Goal: Task Accomplishment & Management: Use online tool/utility

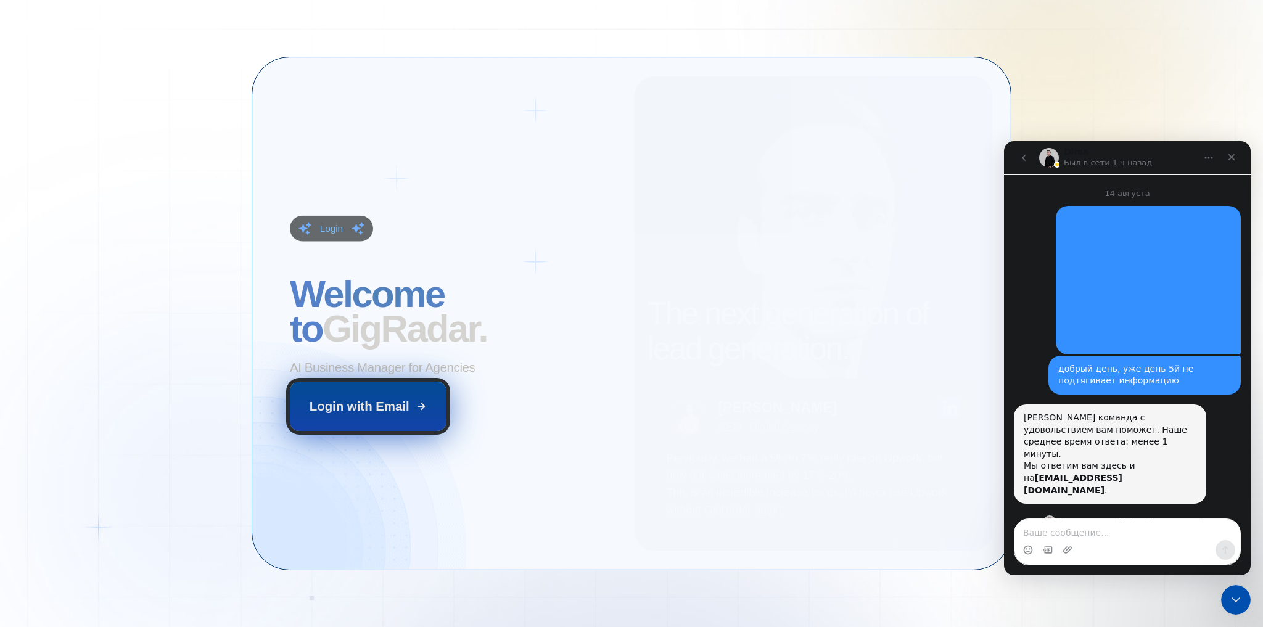
scroll to position [2, 0]
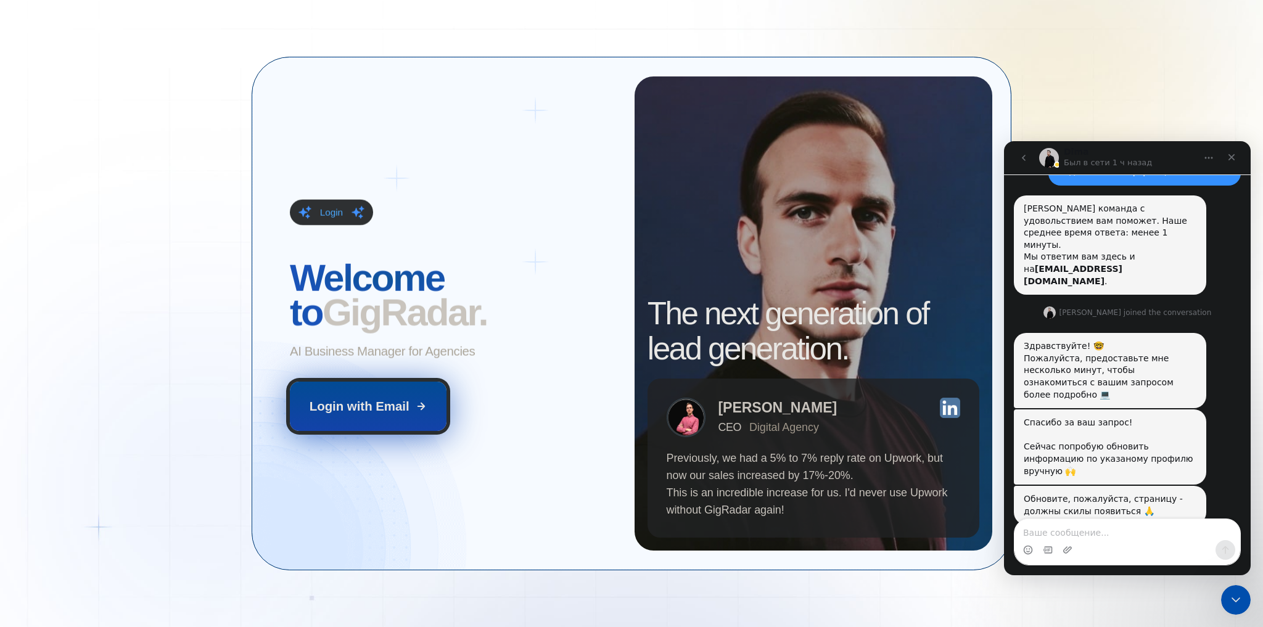
click at [400, 408] on div "Login with Email" at bounding box center [360, 406] width 100 height 17
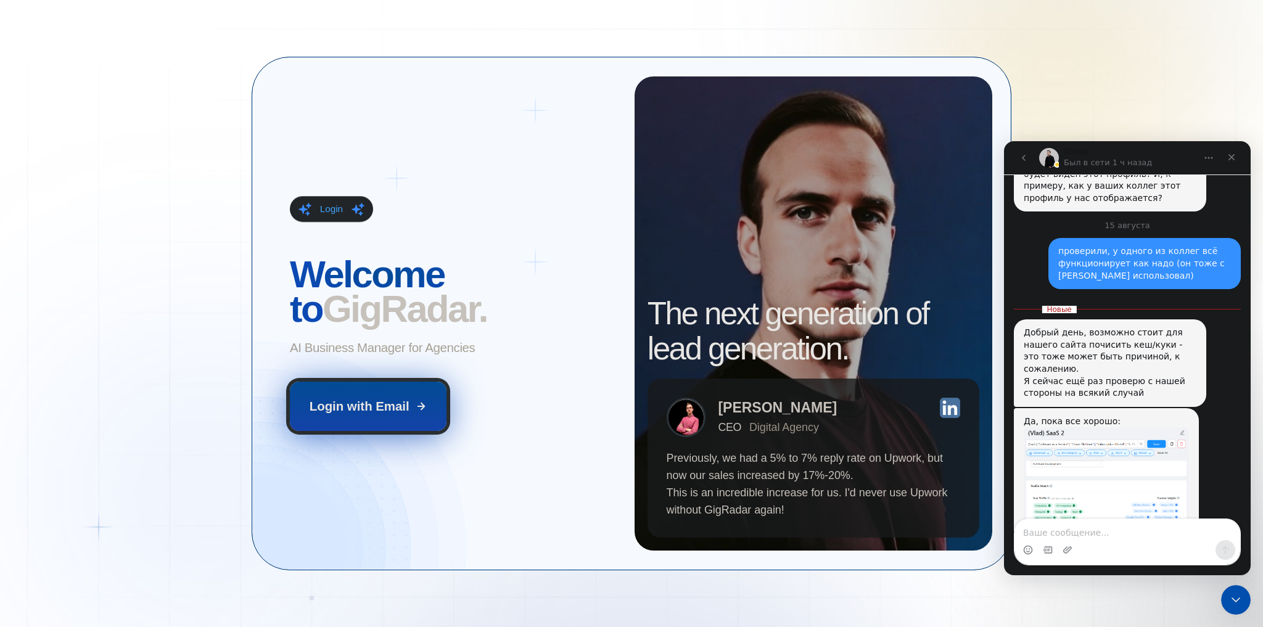
scroll to position [1742, 0]
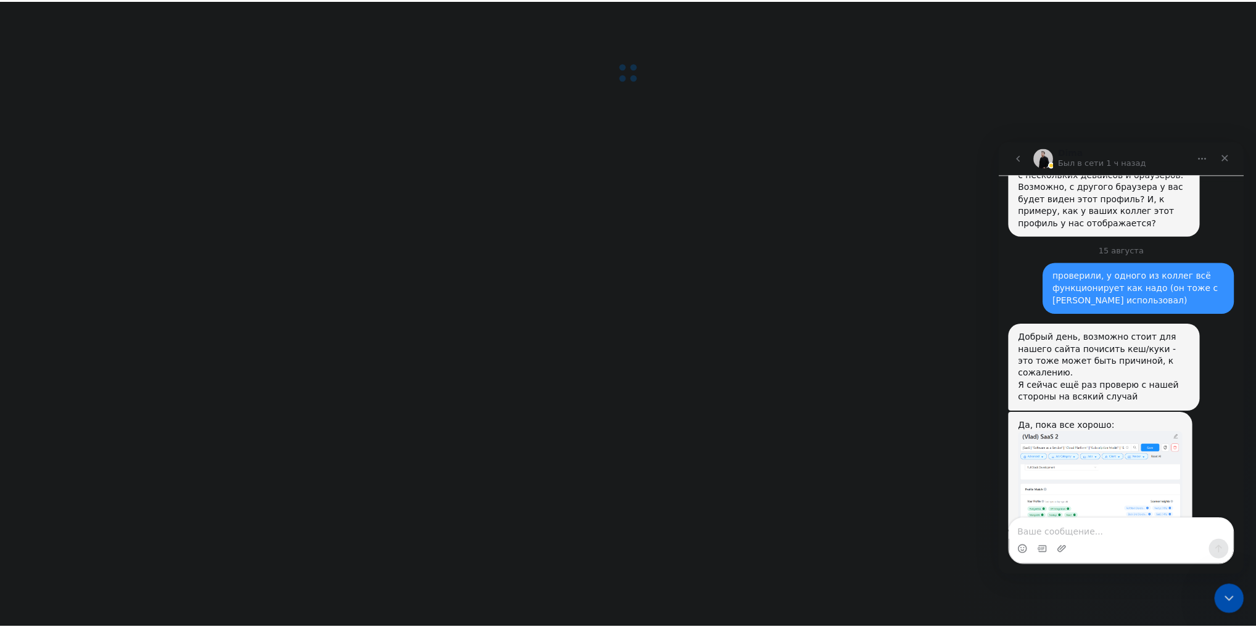
scroll to position [1722, 0]
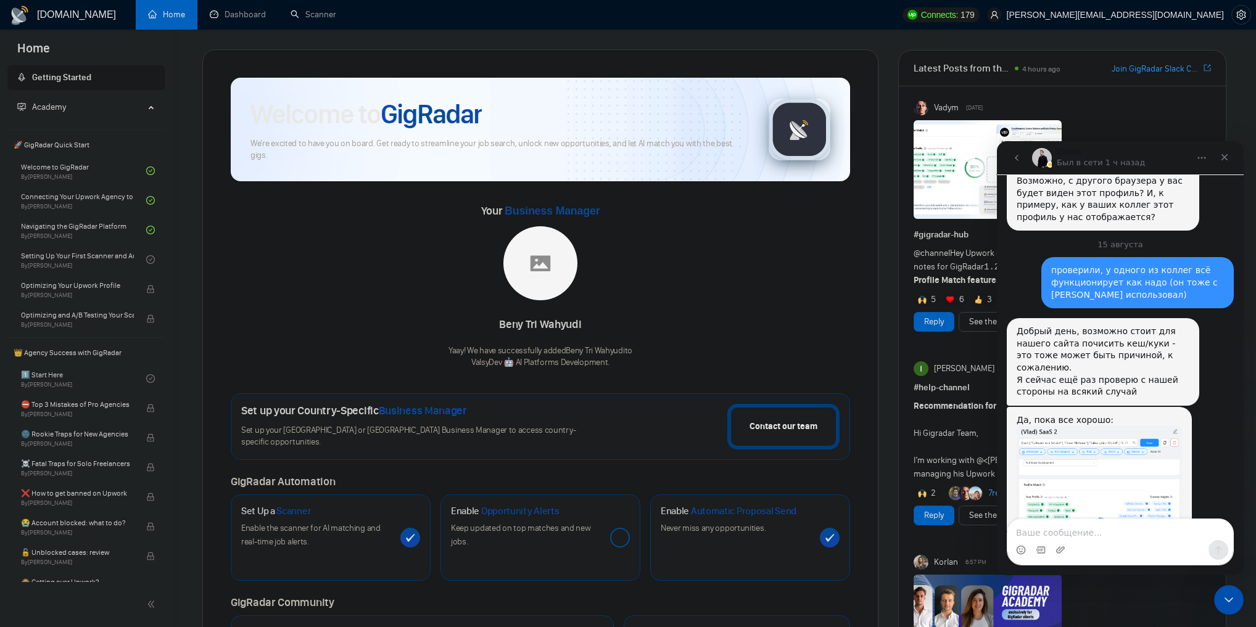
click at [1035, 326] on div "Добрый день, возможно стоит для нашего сайта почисить кеш/куки - это тоже может…" at bounding box center [1103, 362] width 173 height 73
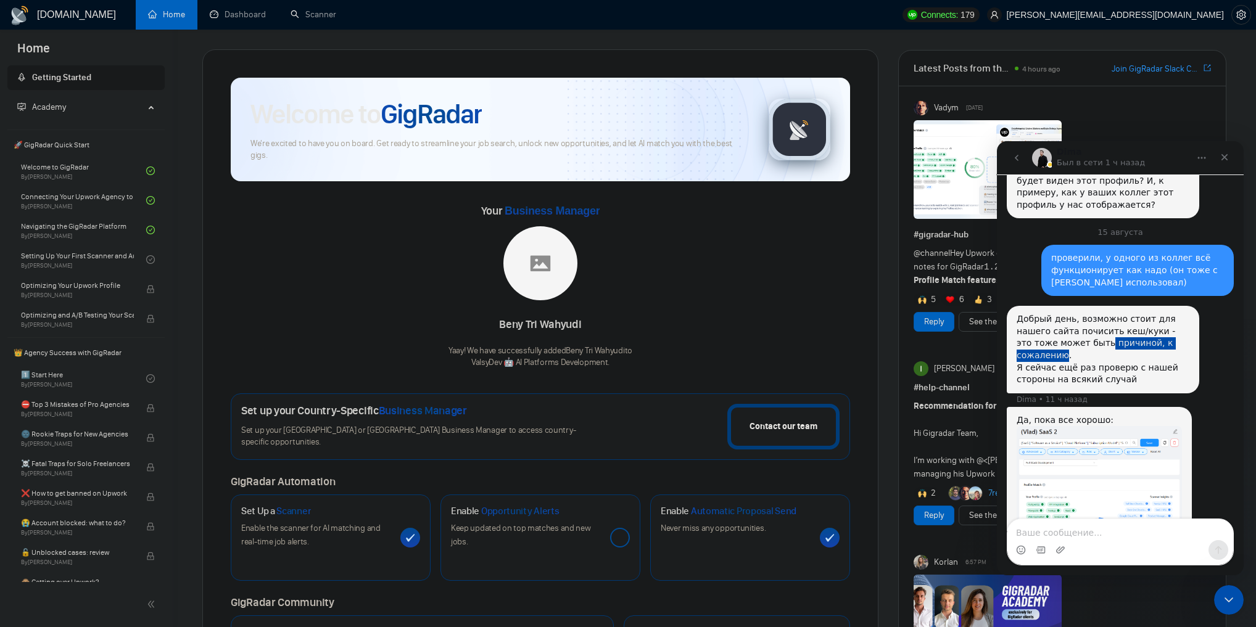
drag, startPoint x: 1035, startPoint y: 282, endPoint x: 1104, endPoint y: 269, distance: 70.3
click at [1104, 313] on div "Добрый день, возможно стоит для нашего сайта почисить кеш/куки - это тоже может…" at bounding box center [1103, 349] width 173 height 73
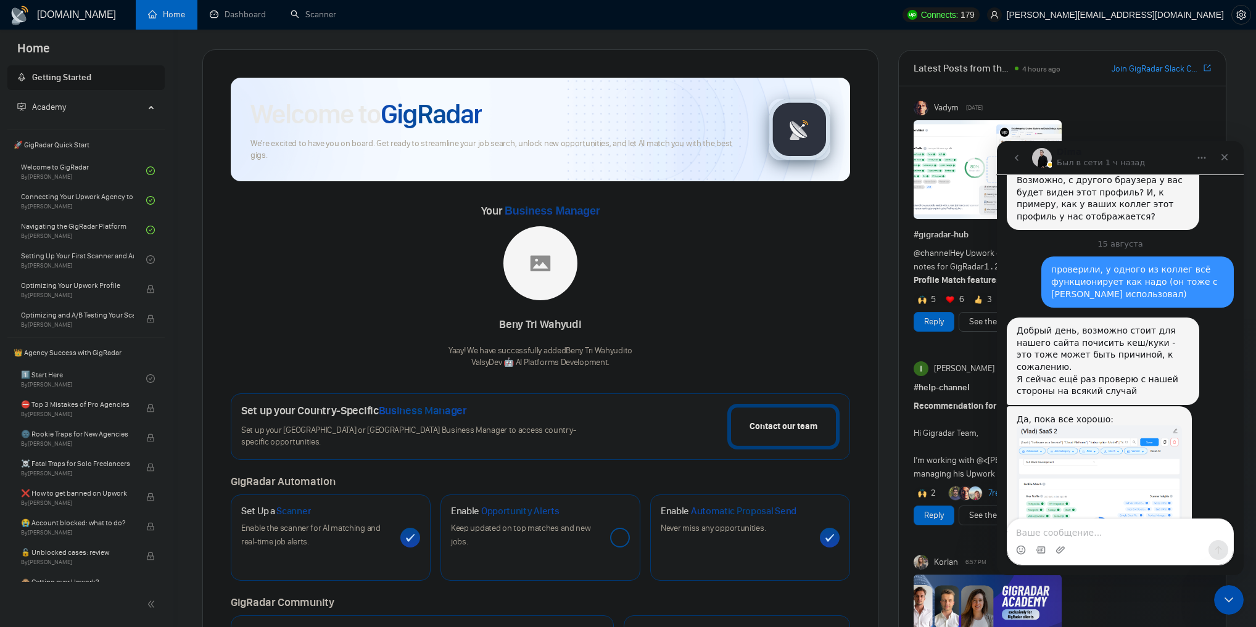
click at [1104, 325] on div "Добрый день, возможно стоит для нашего сайта почисить кеш/куки - это тоже может…" at bounding box center [1103, 361] width 173 height 73
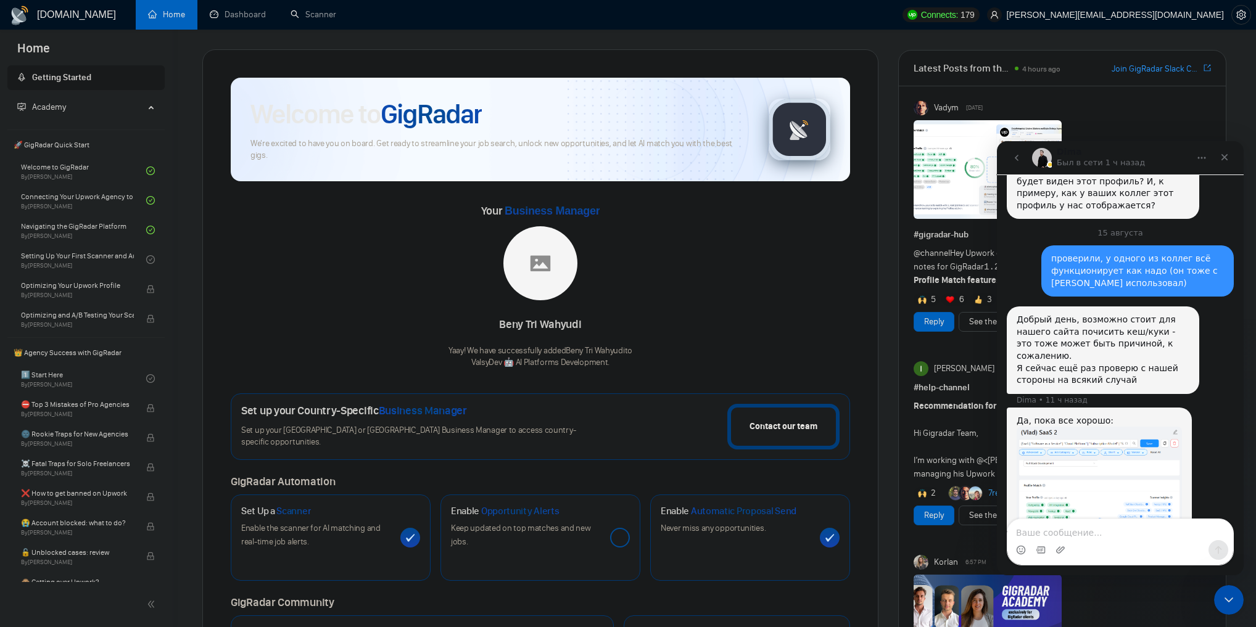
scroll to position [1735, 0]
click at [334, 9] on link "Scanner" at bounding box center [314, 14] width 46 height 10
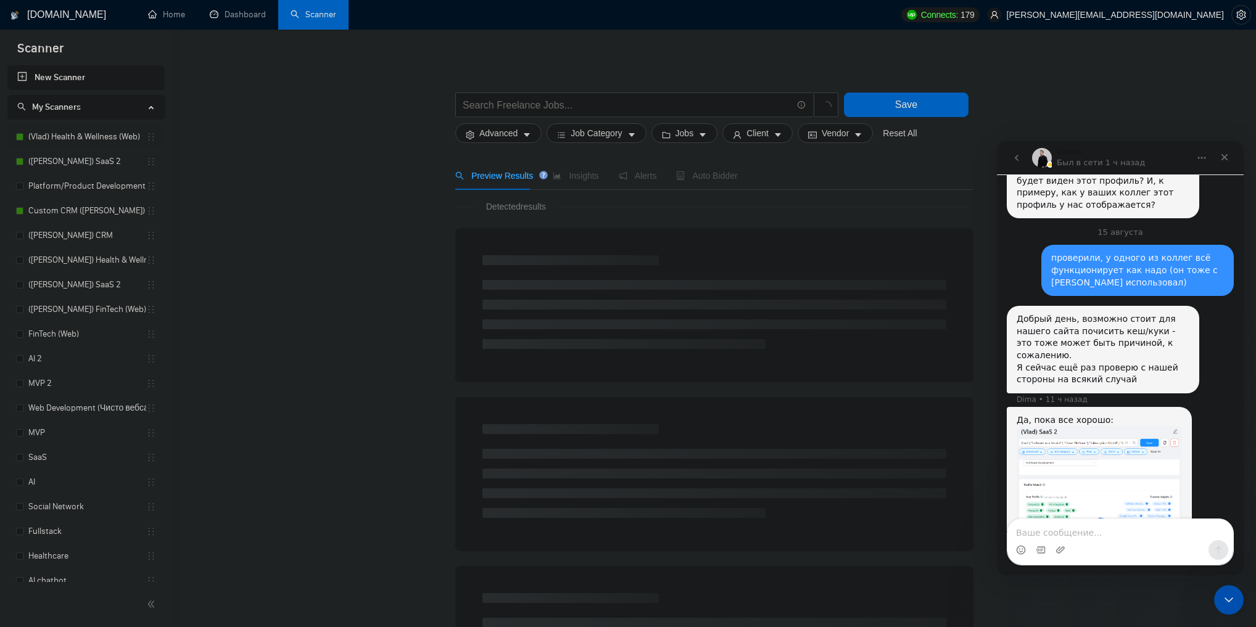
click at [81, 139] on link "(Vlad) Health & Wellness (Web)" at bounding box center [87, 137] width 118 height 25
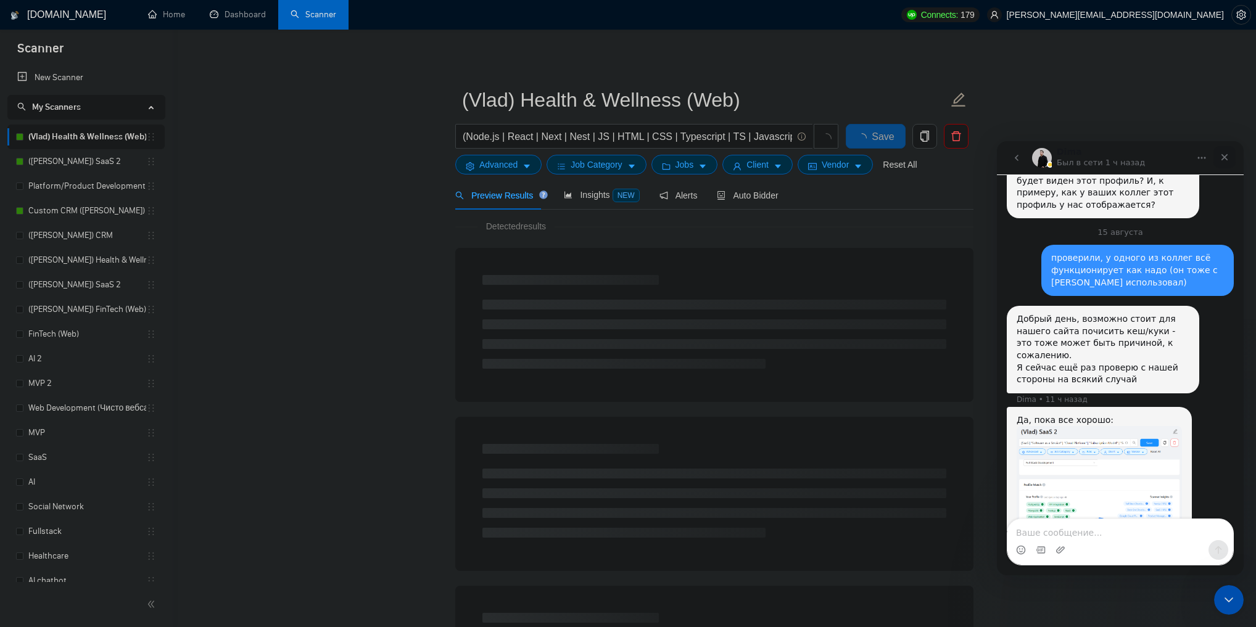
click at [1228, 158] on icon "Закрыть" at bounding box center [1225, 157] width 10 height 10
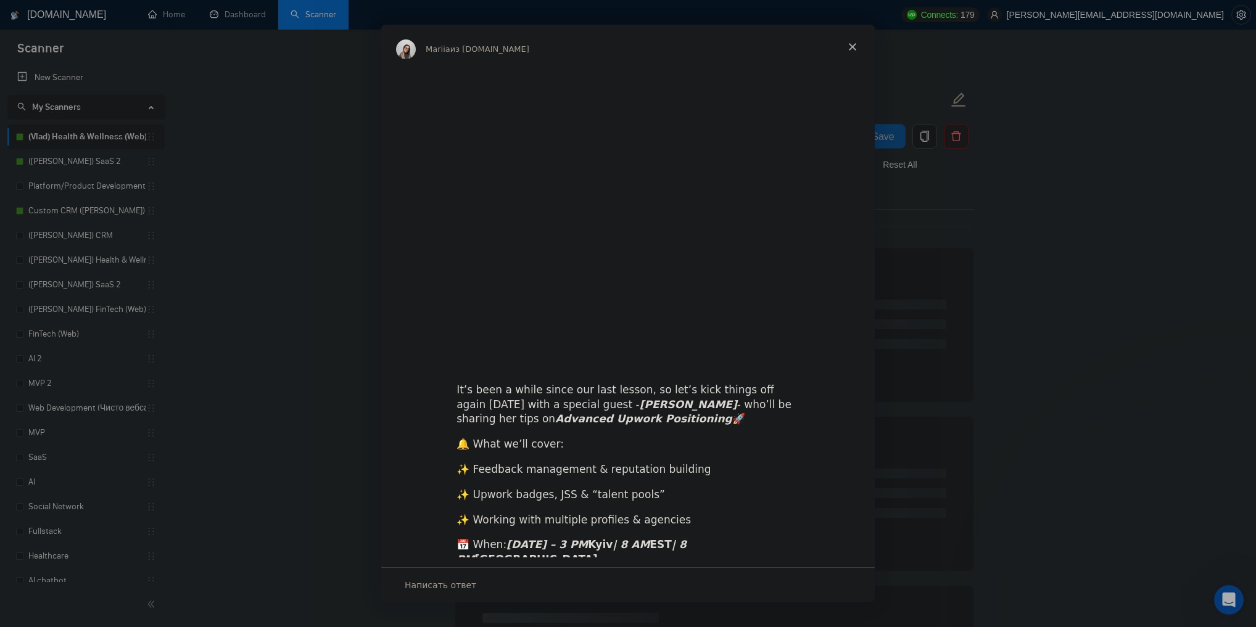
scroll to position [1722, 0]
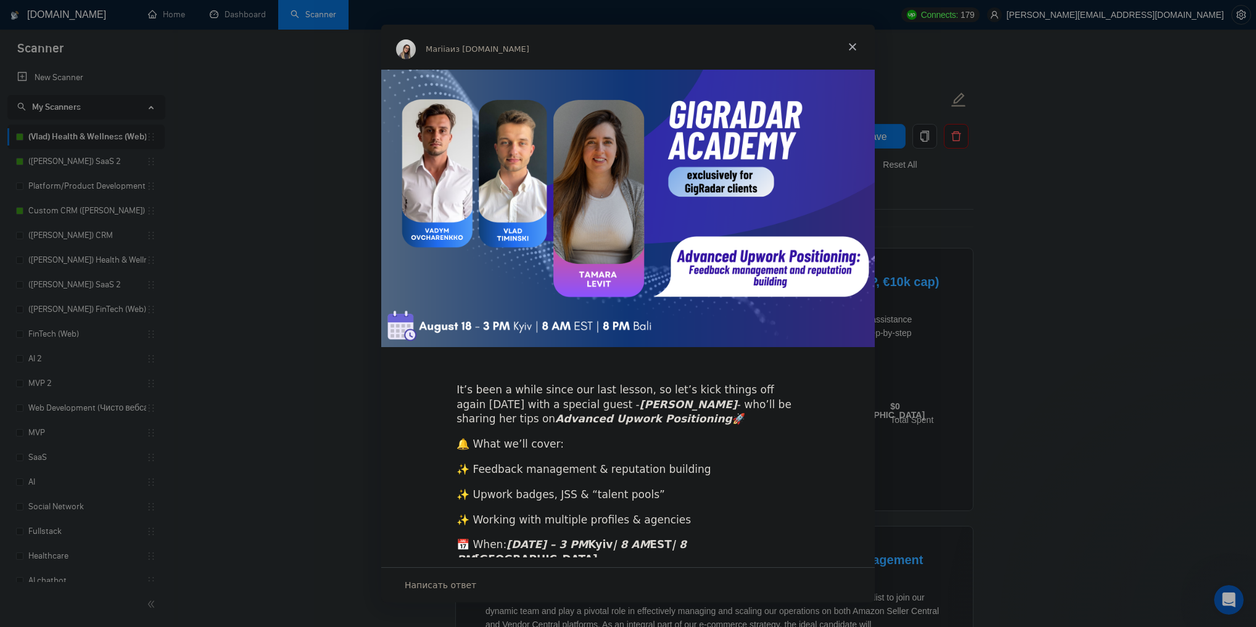
click at [852, 46] on span "Закрыть" at bounding box center [852, 47] width 44 height 44
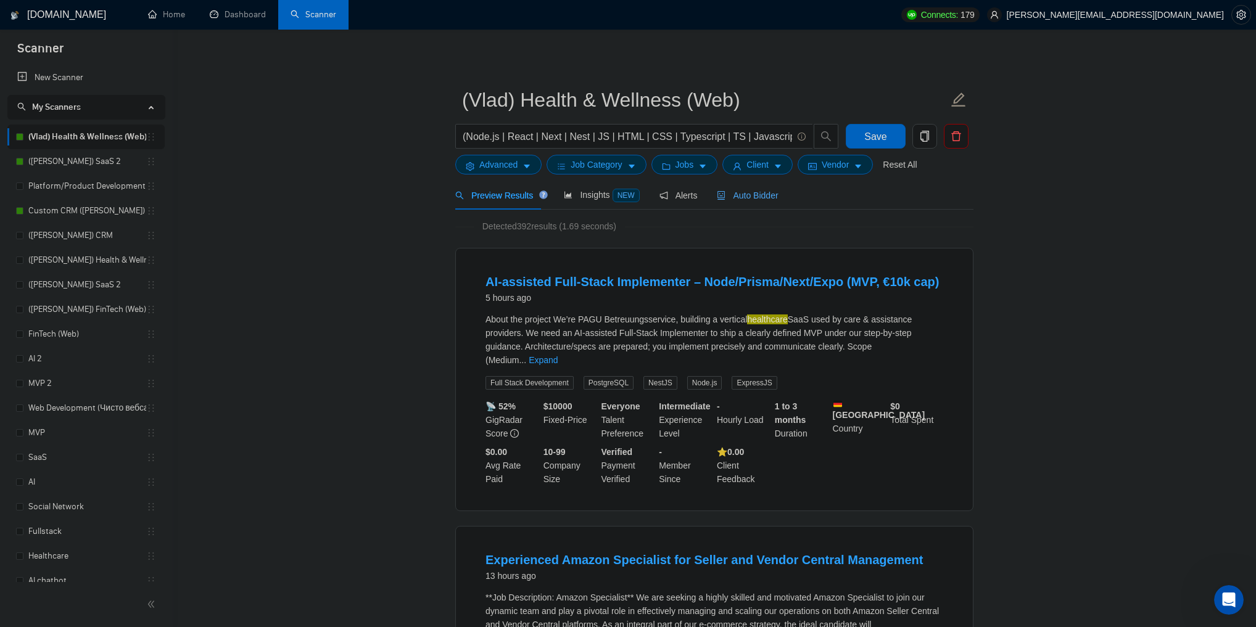
click at [755, 198] on span "Auto Bidder" at bounding box center [747, 196] width 61 height 10
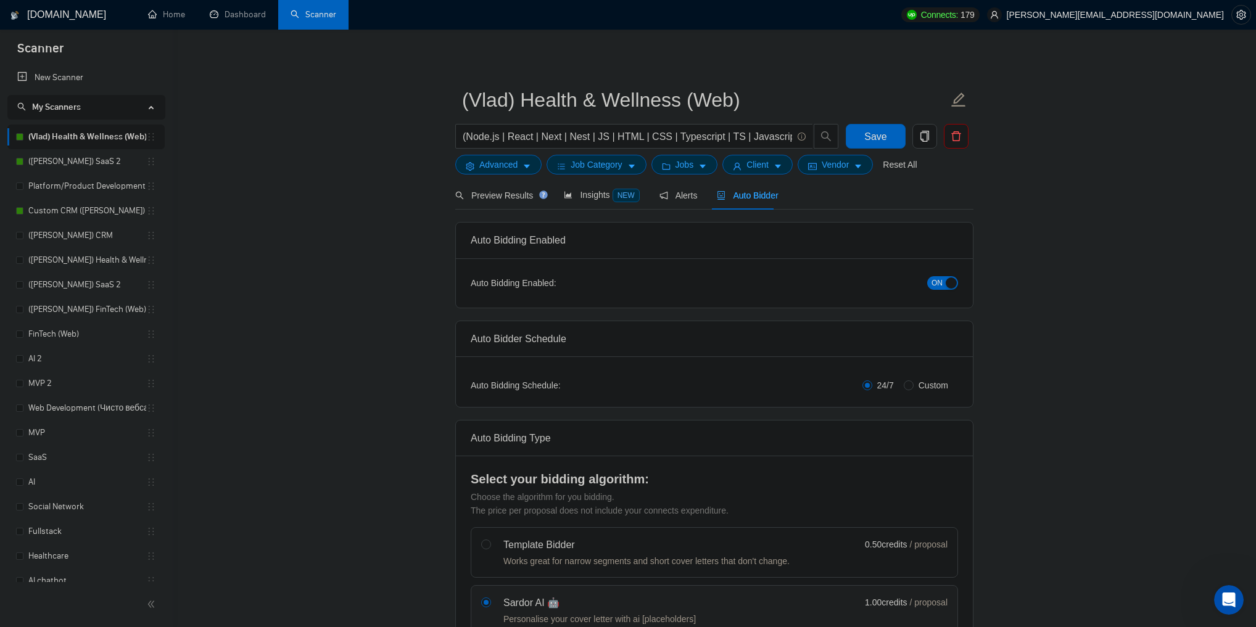
checkbox input "true"
click at [951, 291] on div "ON" at bounding box center [877, 283] width 162 height 20
click at [946, 286] on div "button" at bounding box center [951, 283] width 11 height 11
click at [879, 136] on span "Save" at bounding box center [875, 136] width 22 height 15
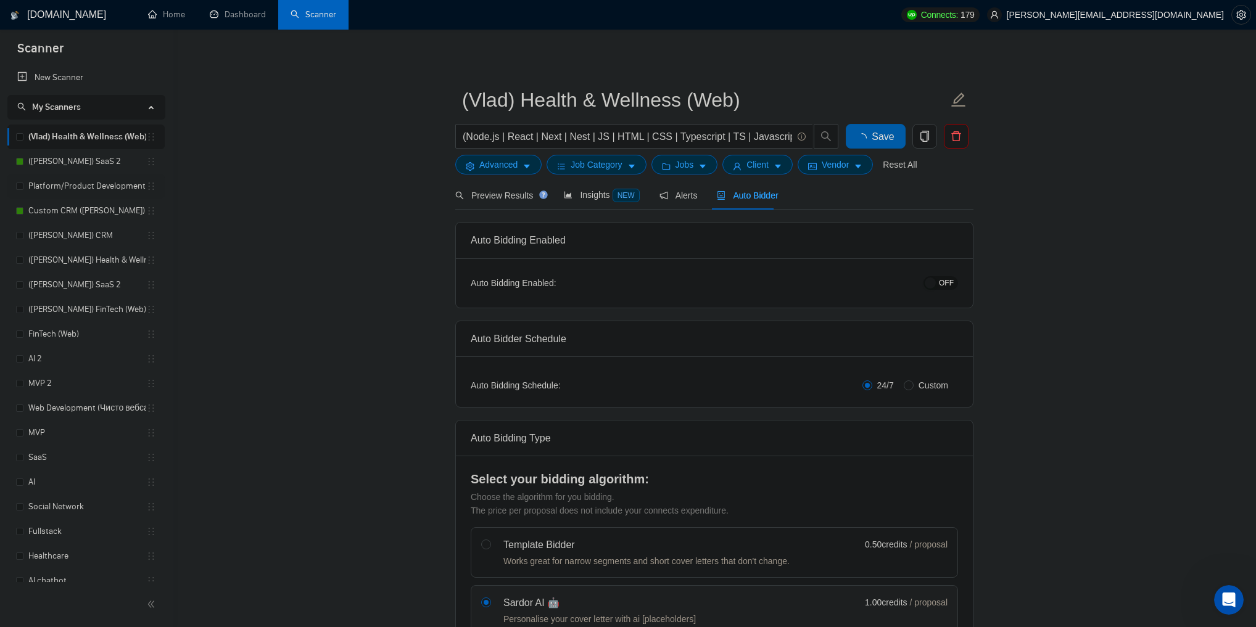
checkbox input "true"
click at [73, 159] on link "(Vlad) SaaS 2" at bounding box center [87, 161] width 118 height 25
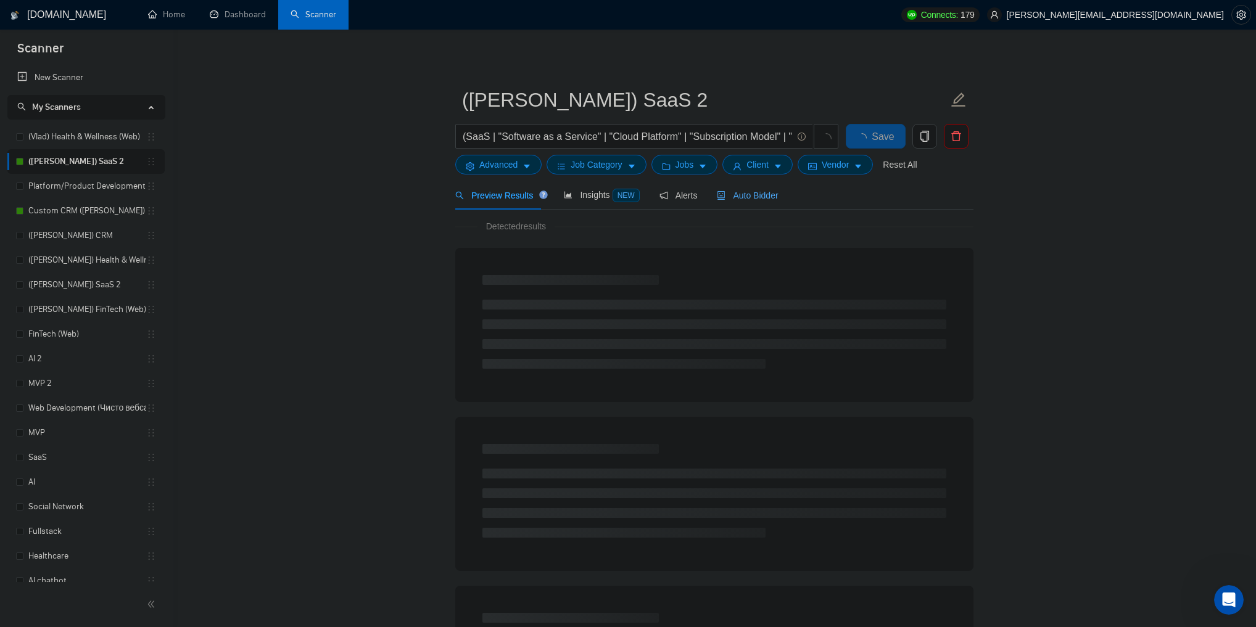
click at [742, 195] on span "Auto Bidder" at bounding box center [747, 196] width 61 height 10
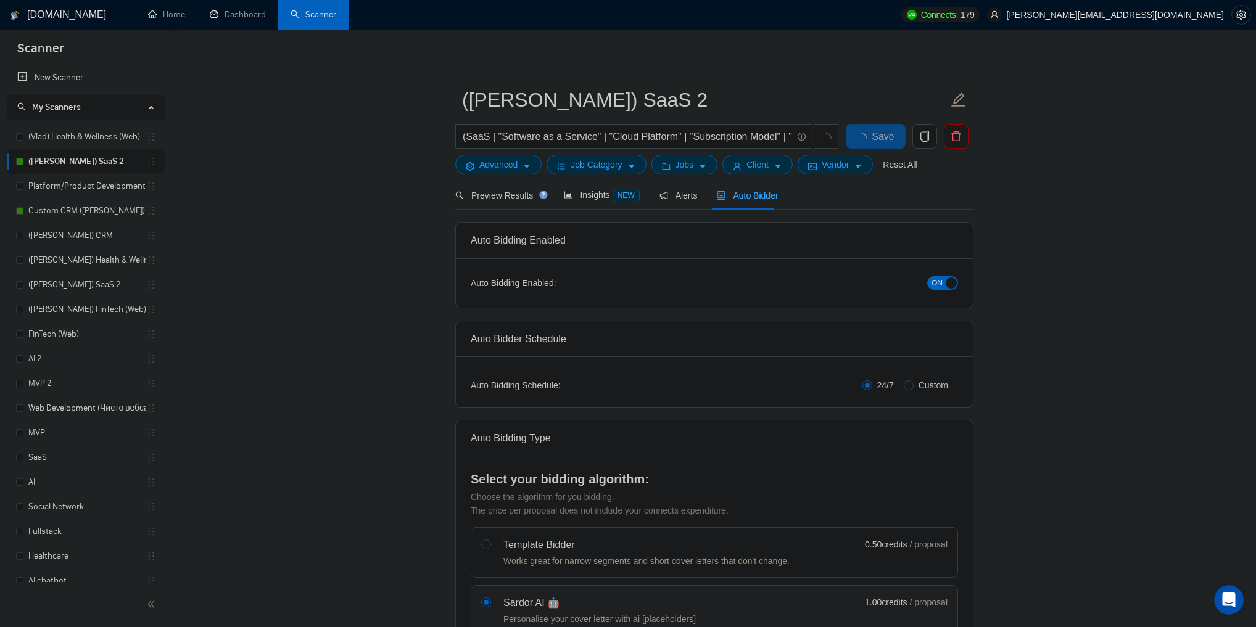
click at [948, 281] on div "button" at bounding box center [951, 283] width 11 height 11
click at [893, 141] on button "Save" at bounding box center [876, 136] width 60 height 25
checkbox input "true"
click at [95, 215] on link "Custom CRM (Минус Слова)" at bounding box center [87, 211] width 118 height 25
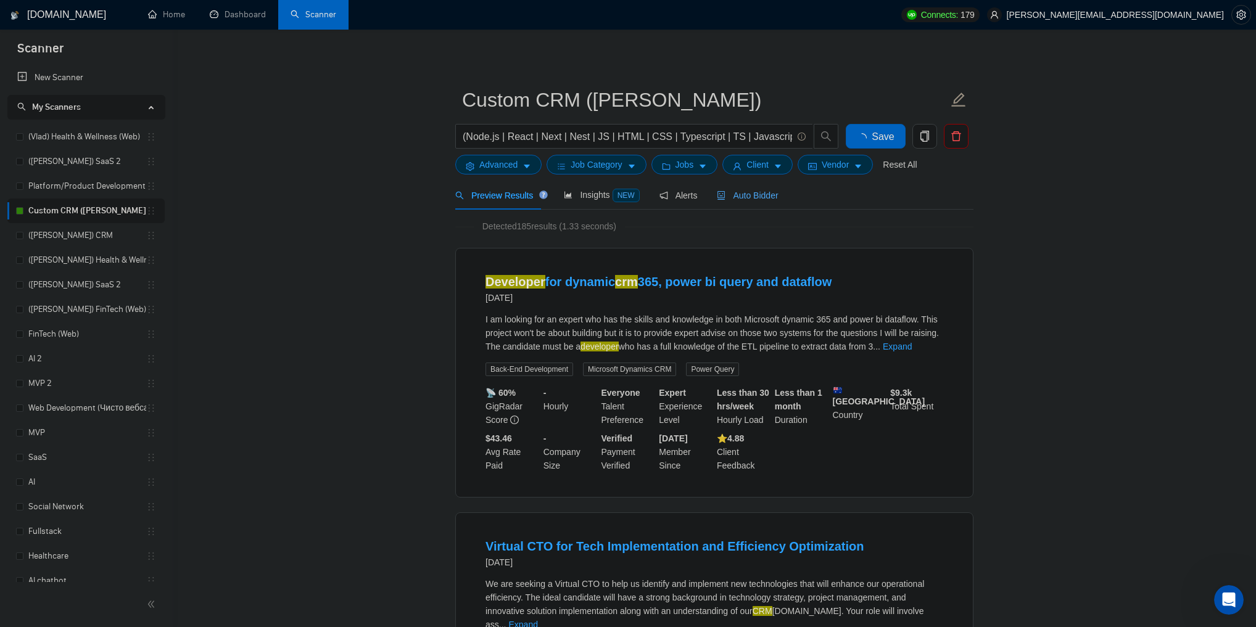
click at [766, 194] on span "Auto Bidder" at bounding box center [747, 196] width 61 height 10
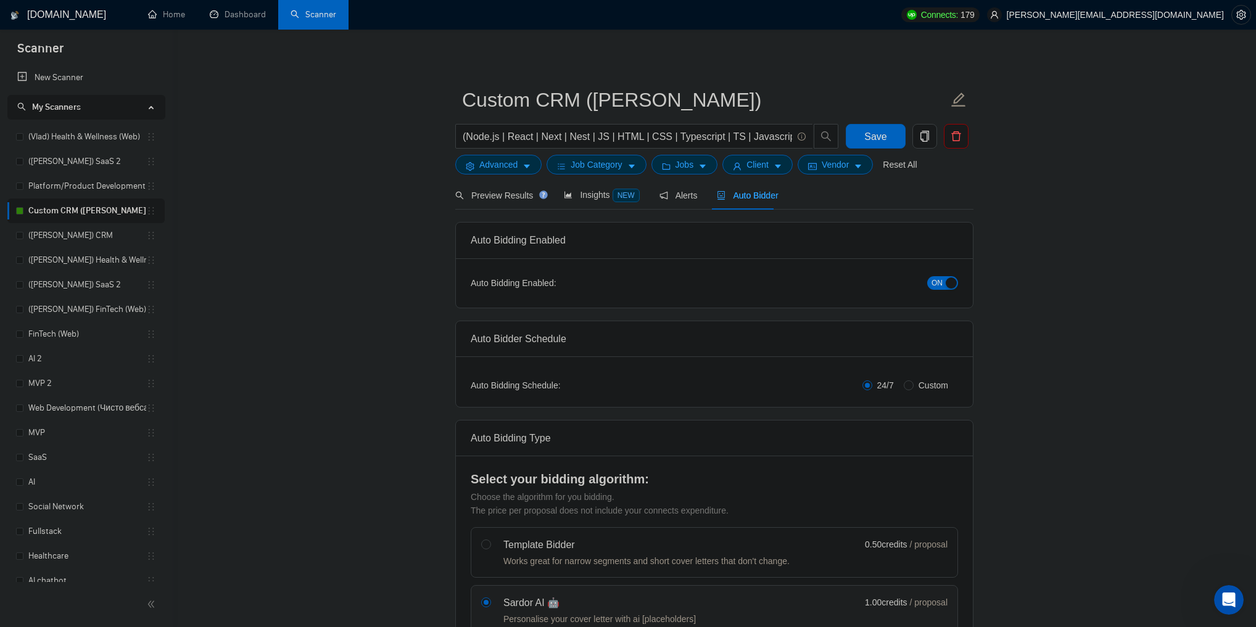
checkbox input "true"
click at [938, 280] on span "ON" at bounding box center [937, 283] width 11 height 14
click at [877, 138] on span "Save" at bounding box center [875, 136] width 22 height 15
checkbox input "true"
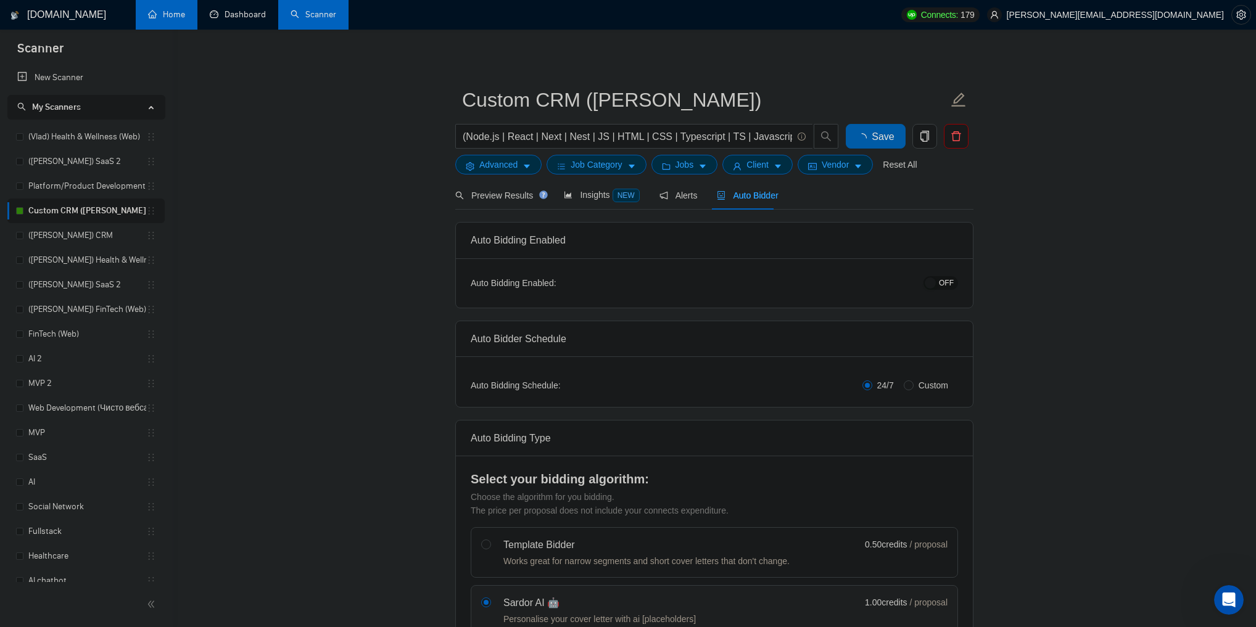
checkbox input "true"
click at [70, 16] on h1 "GigRadar.io" at bounding box center [66, 15] width 79 height 30
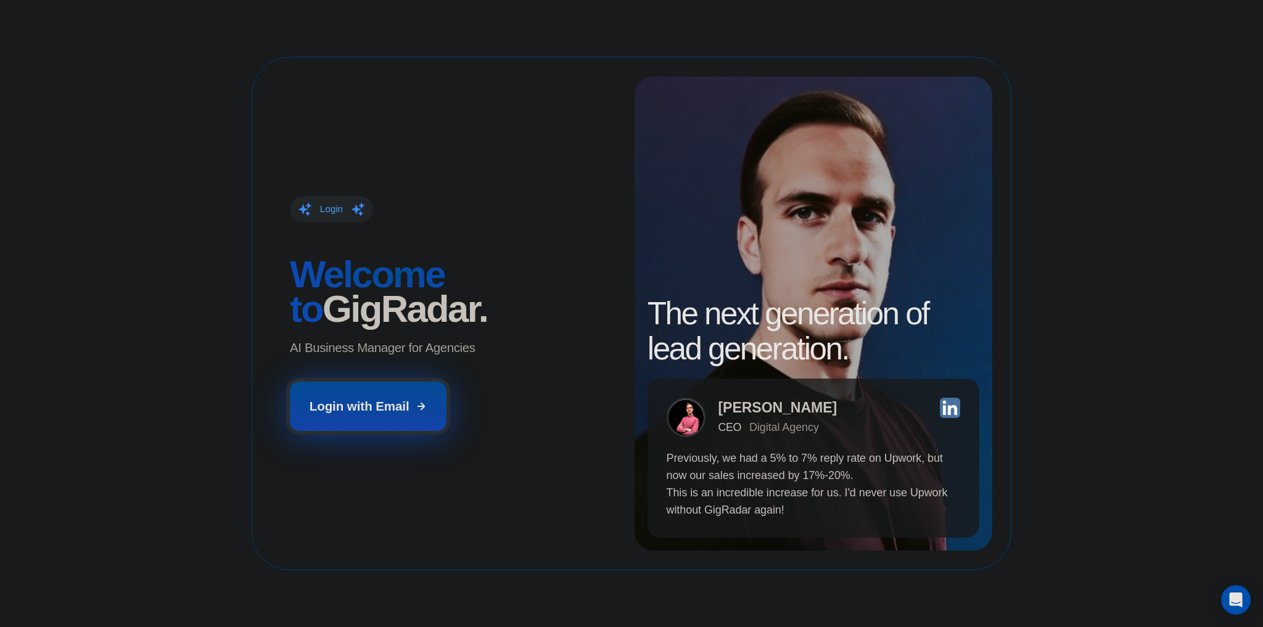
click at [402, 398] on div "Login with Email" at bounding box center [360, 406] width 100 height 17
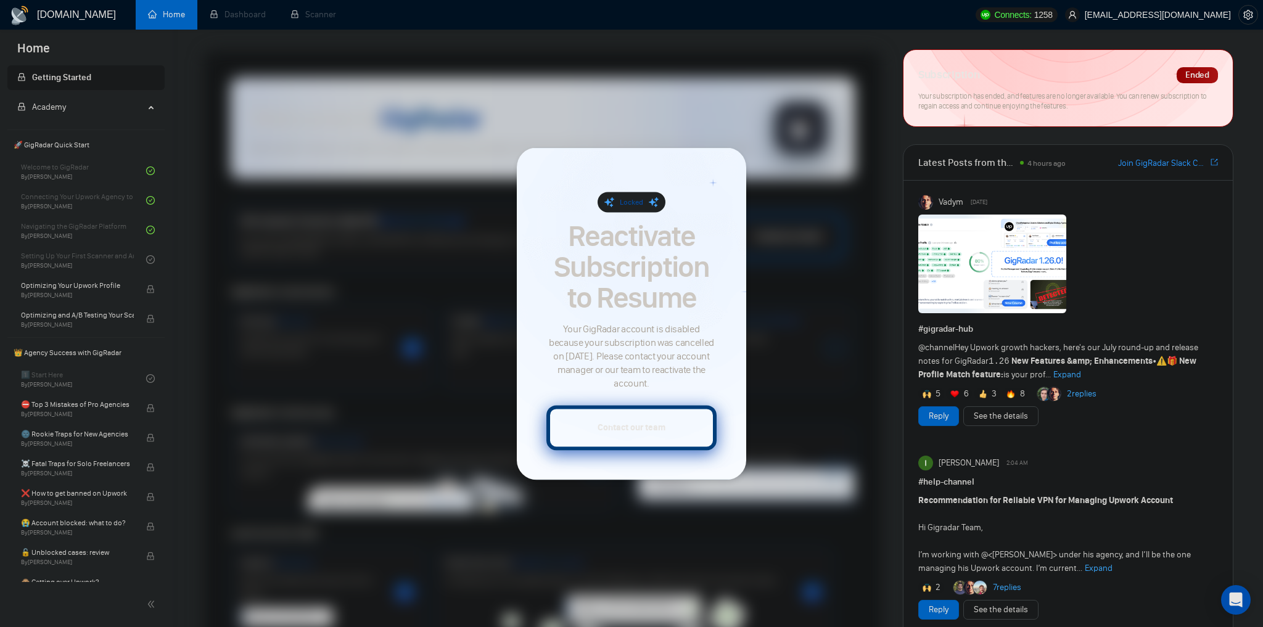
click at [595, 413] on button "Contact our team" at bounding box center [632, 427] width 170 height 45
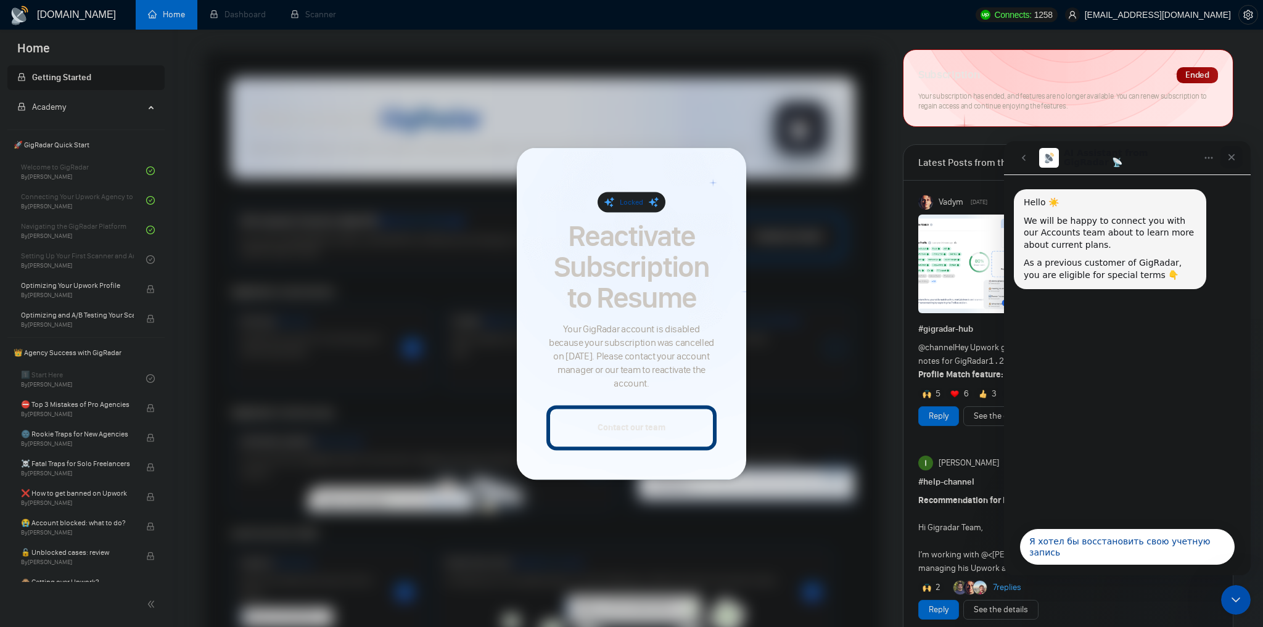
click at [1231, 157] on icon "Закрыть" at bounding box center [1232, 157] width 7 height 7
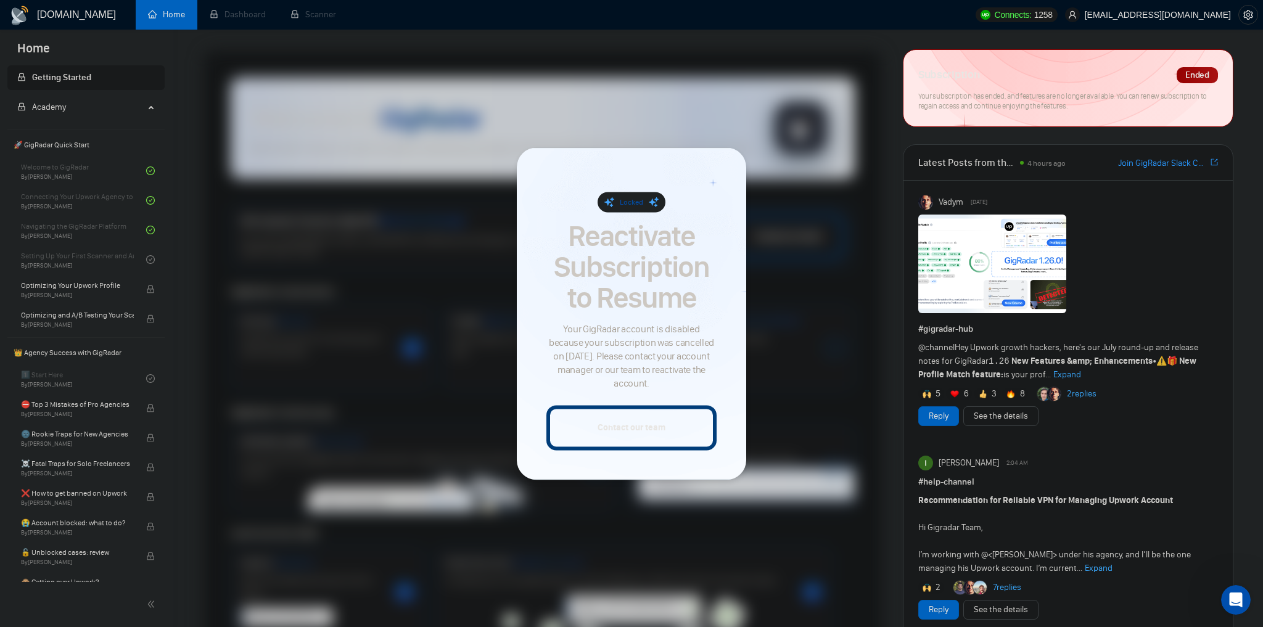
click at [43, 15] on h1 "GigRadar.io" at bounding box center [76, 15] width 79 height 30
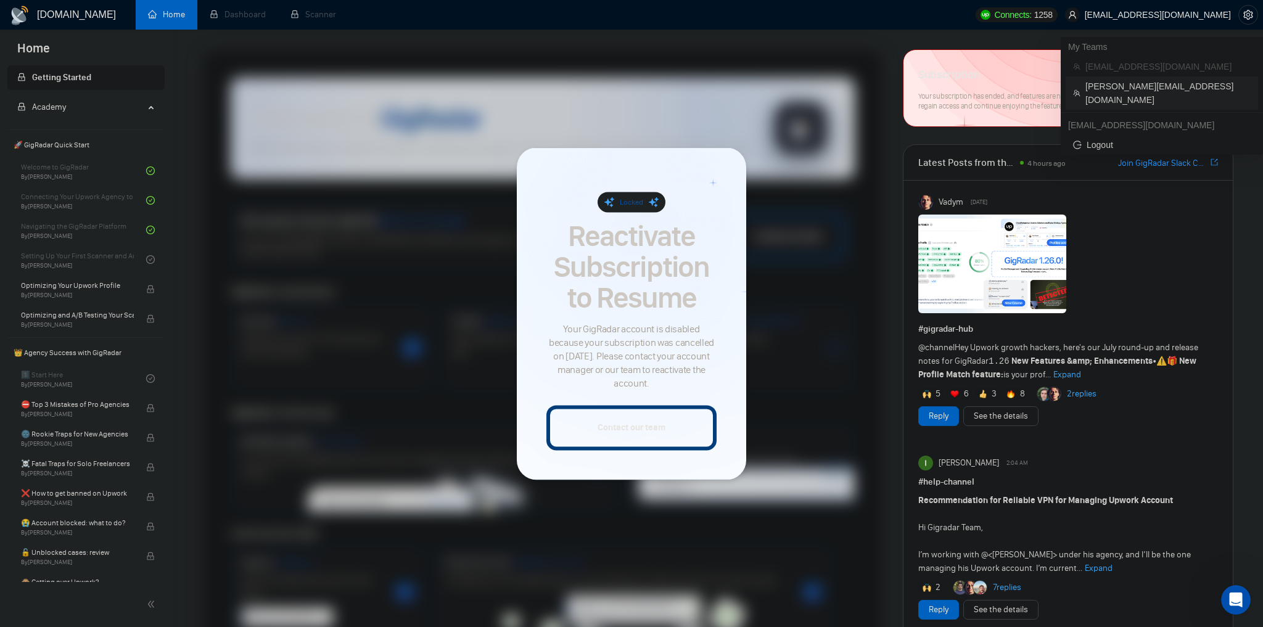
click at [1155, 88] on span "vladyslav.tamashchuk@valsydev.com" at bounding box center [1168, 93] width 165 height 27
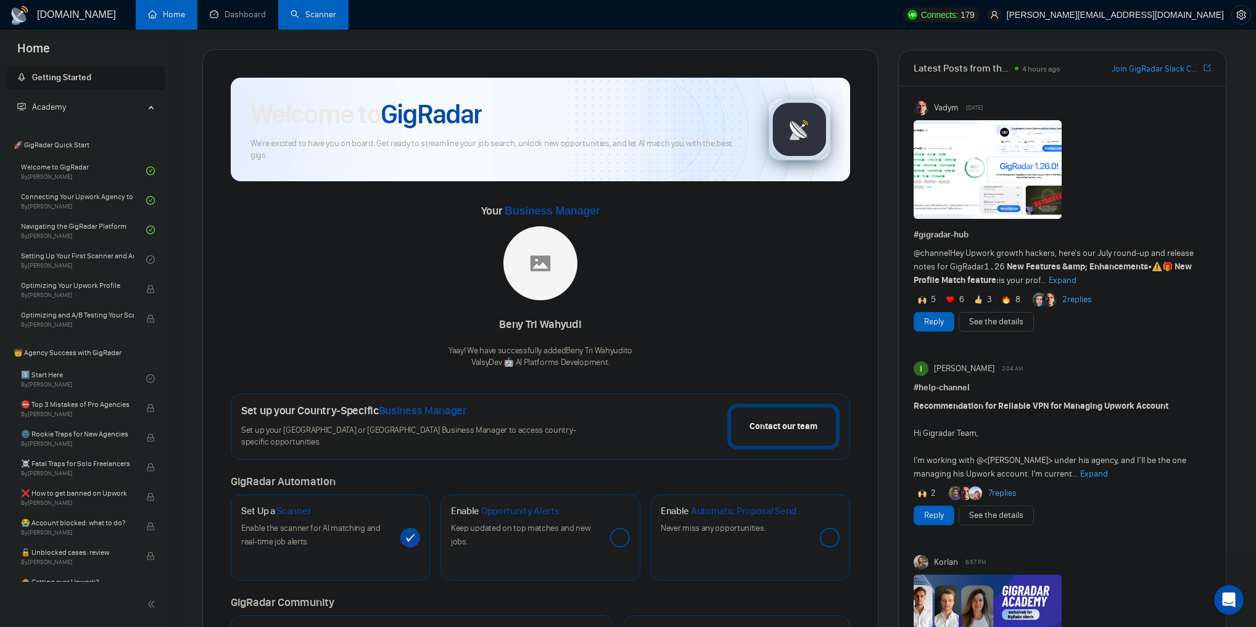
click at [314, 9] on link "Scanner" at bounding box center [314, 14] width 46 height 10
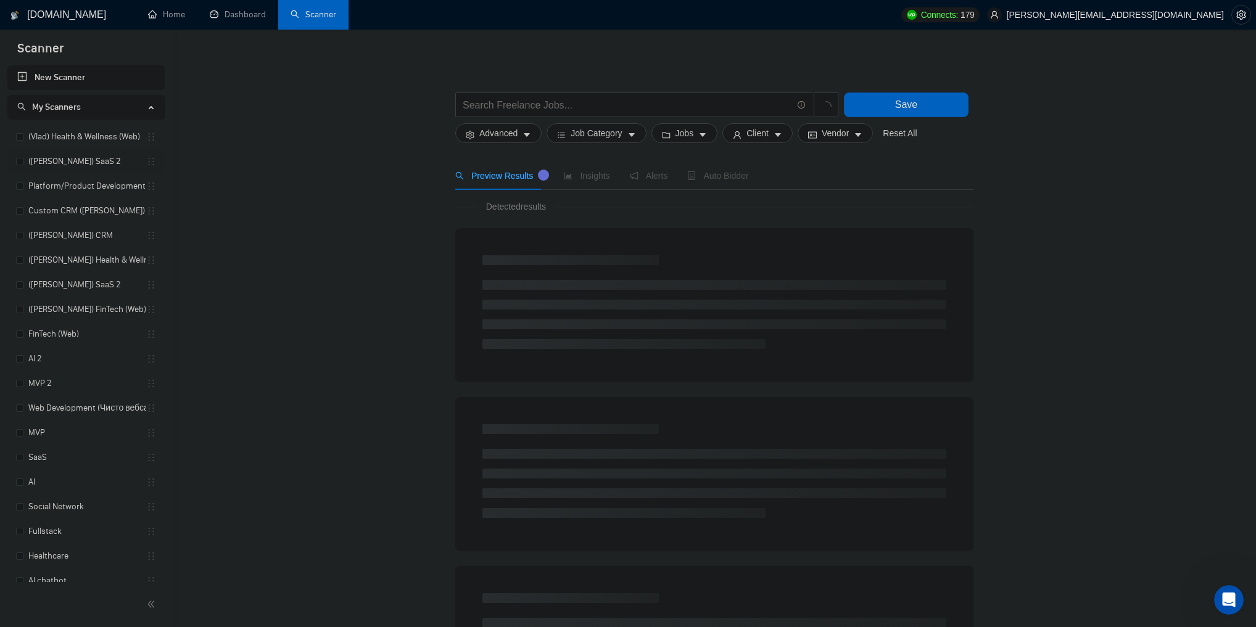
click at [84, 151] on link "(Vlad) SaaS 2" at bounding box center [87, 161] width 118 height 25
